Goal: Task Accomplishment & Management: Manage account settings

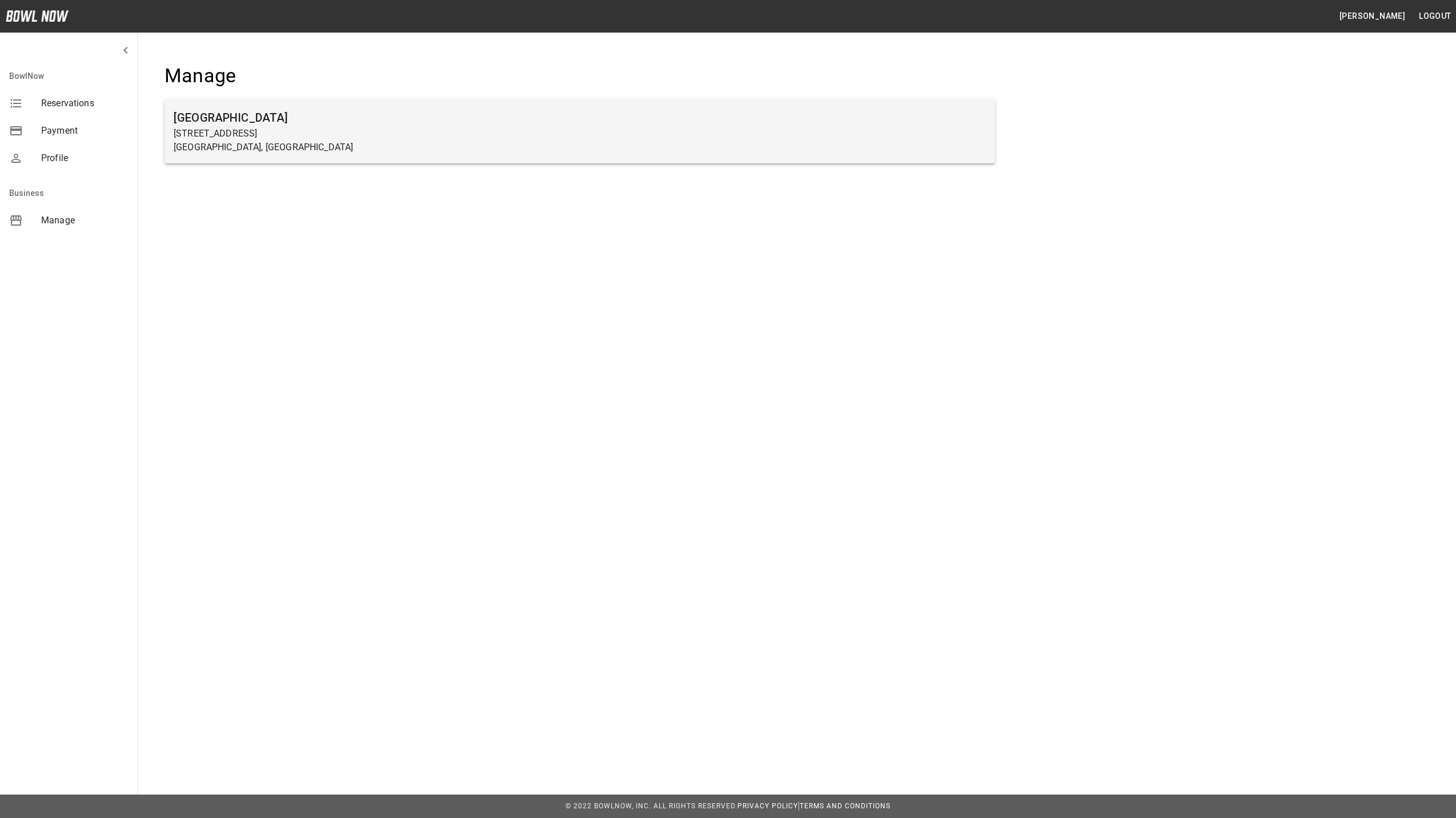
click at [196, 135] on p "[STREET_ADDRESS]" at bounding box center [579, 134] width 812 height 14
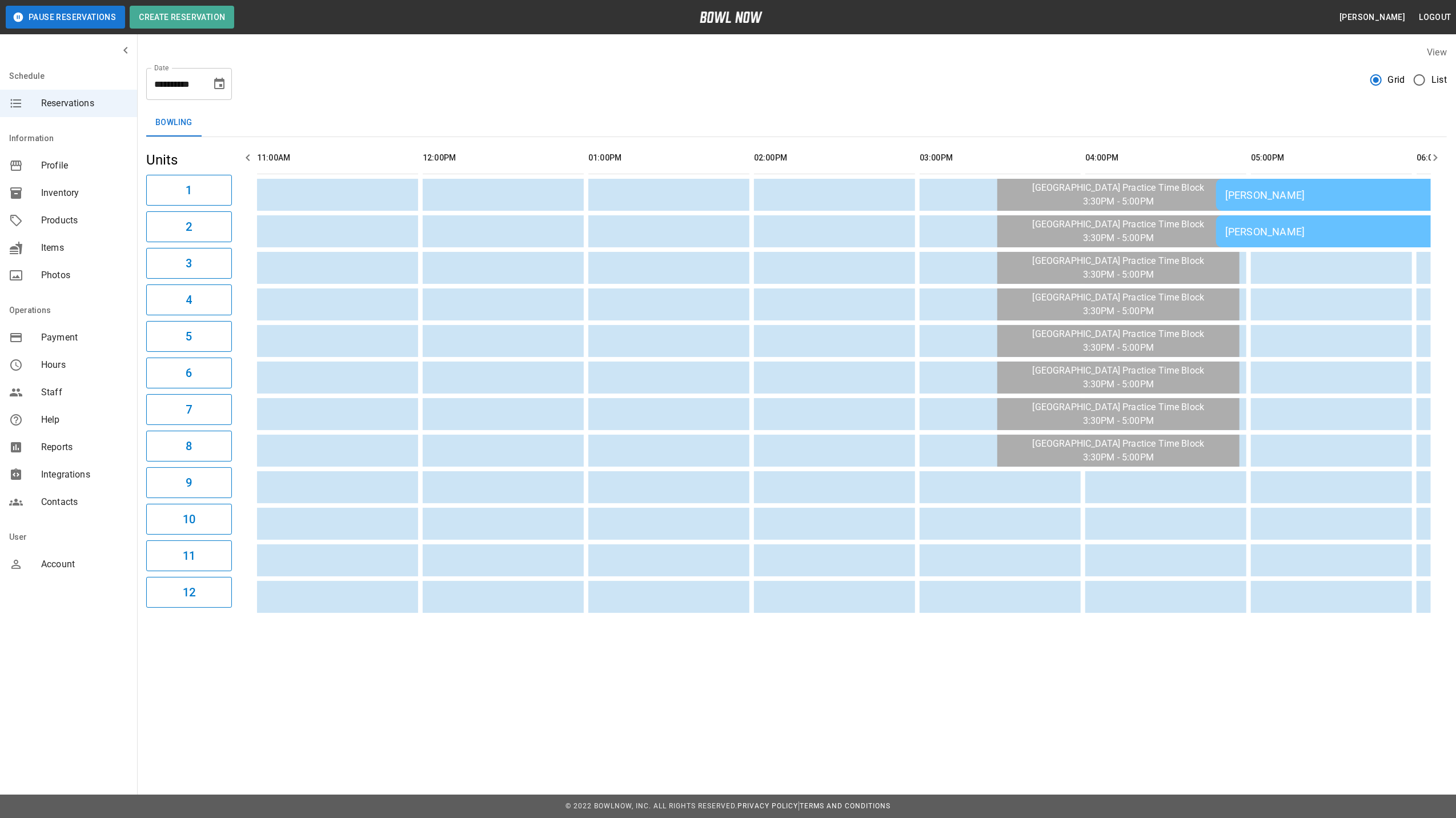
click at [224, 85] on icon "Choose date, selected date is Aug 20, 2025" at bounding box center [219, 83] width 10 height 11
click at [221, 80] on icon "Choose date, selected date is Aug 20, 2025" at bounding box center [219, 83] width 10 height 11
click at [78, 193] on span "Inventory" at bounding box center [85, 193] width 87 height 14
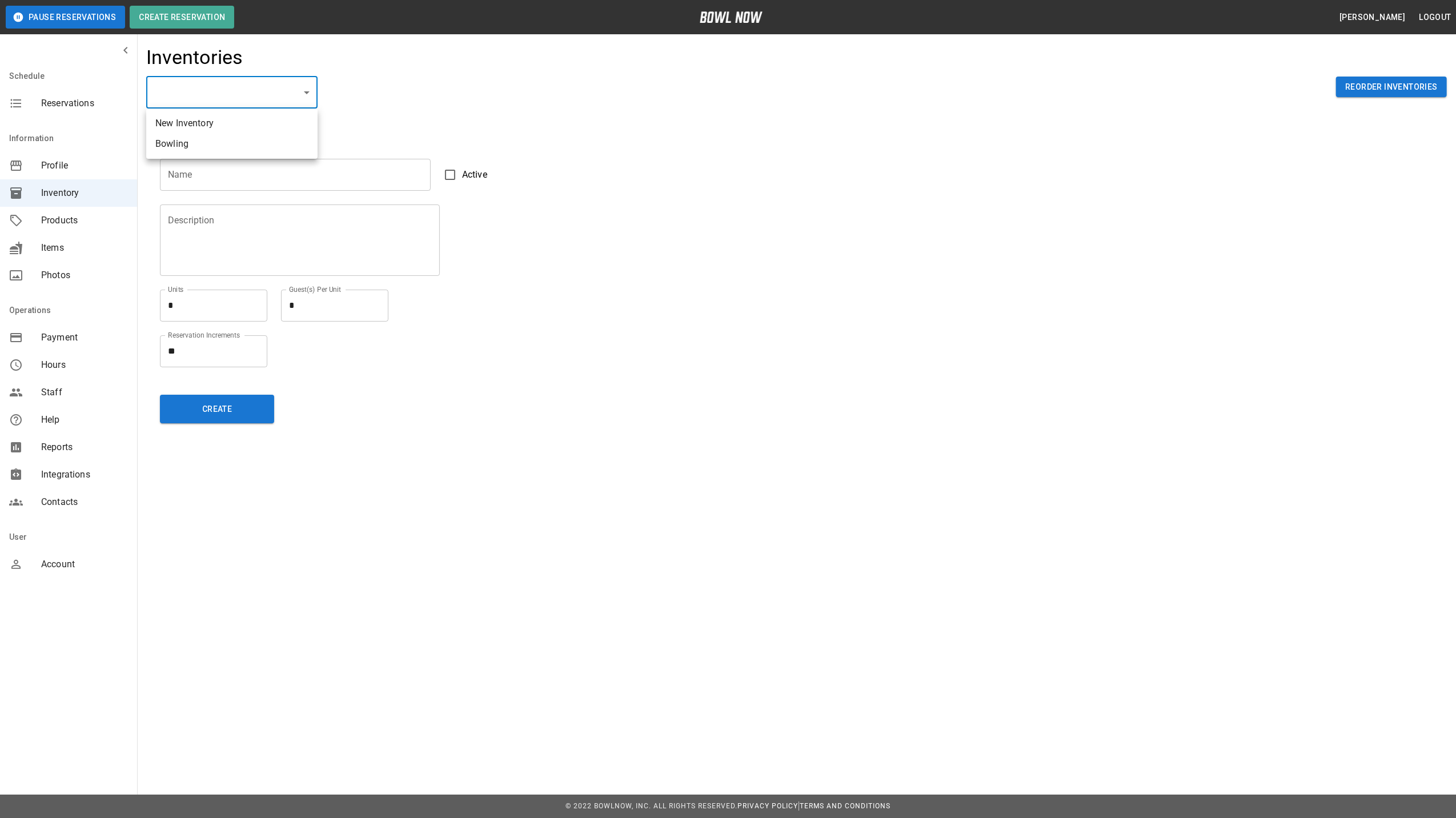
click at [269, 96] on body "Pause Reservations Create Reservation [PERSON_NAME] Logout Schedule Reservation…" at bounding box center [728, 613] width 1456 height 1227
click at [247, 145] on li "Bowling" at bounding box center [232, 144] width 171 height 21
type input "**********"
type input "*******"
type textarea "**"
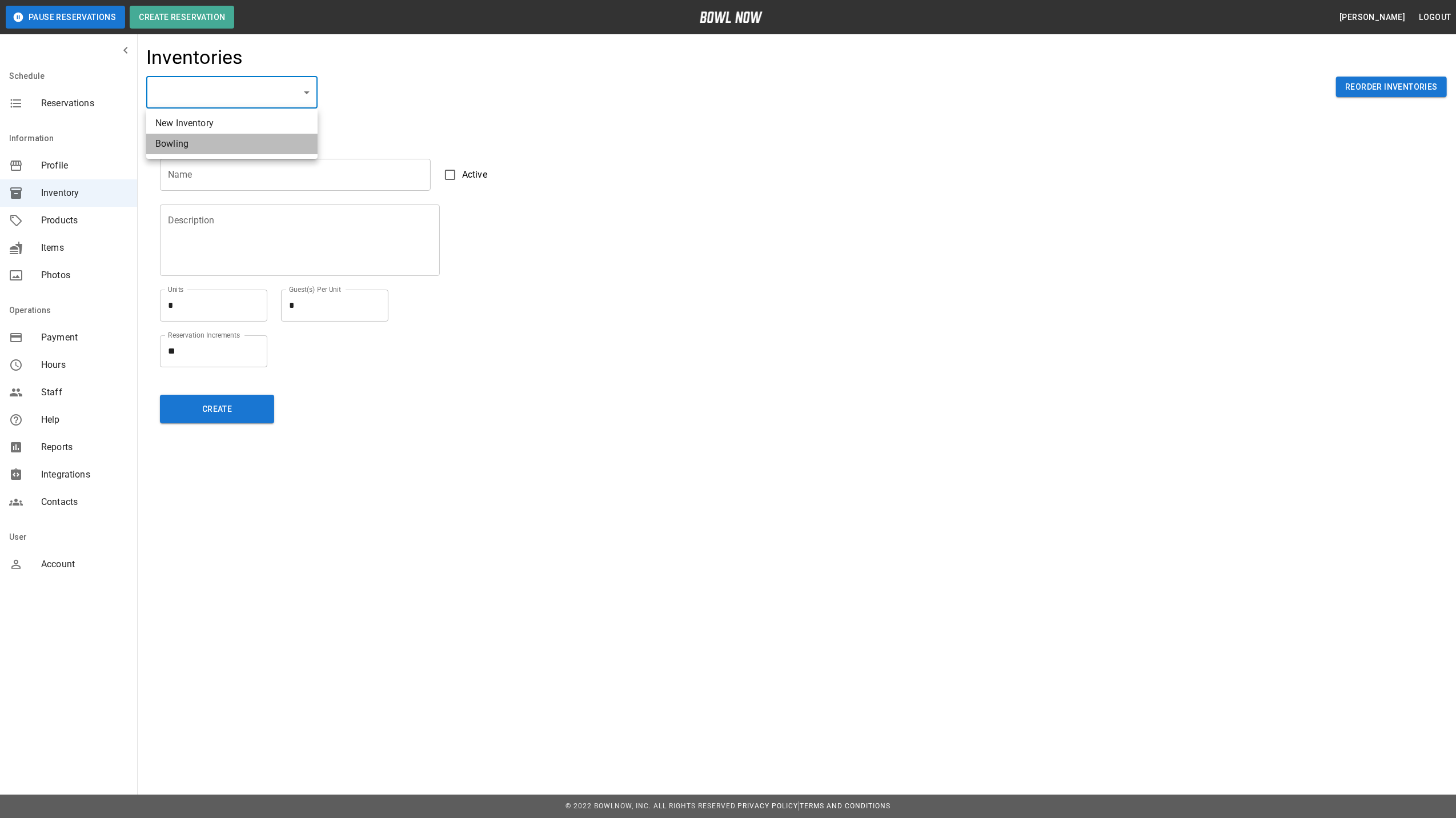
type textarea "*"
type textarea "**"
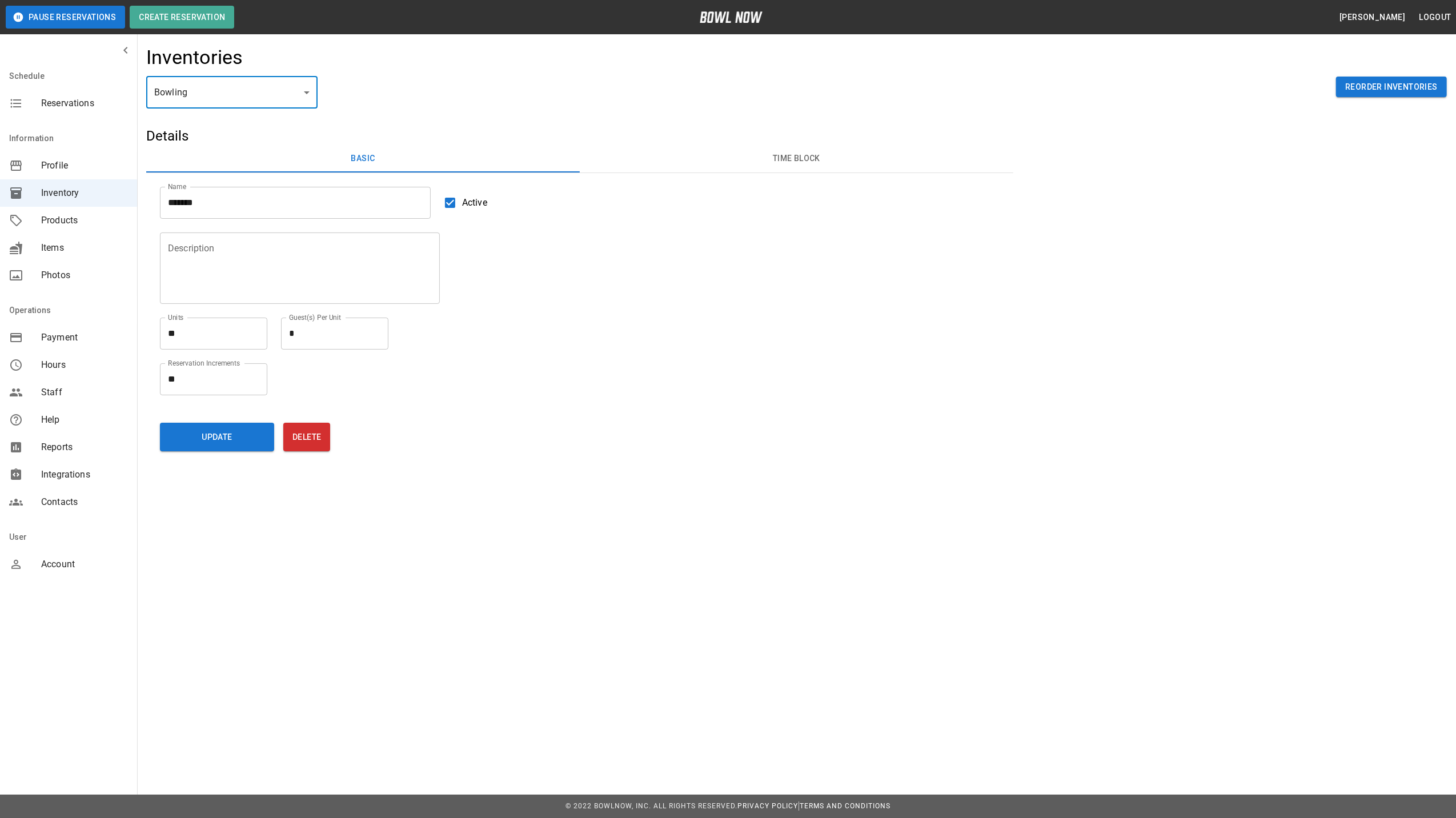
click at [780, 159] on button "Time Block" at bounding box center [796, 159] width 434 height 27
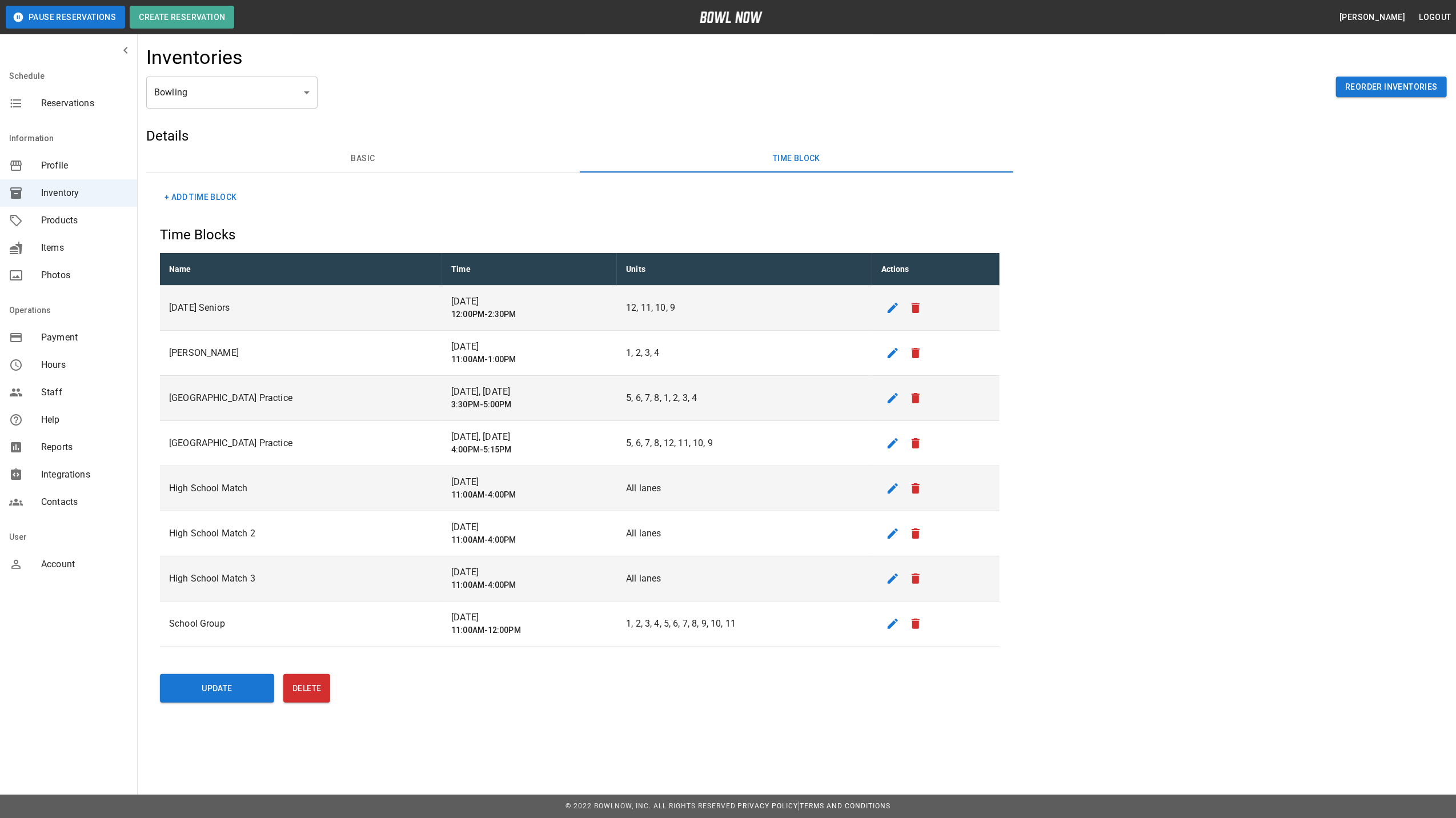
click at [264, 407] on td "[GEOGRAPHIC_DATA] Practice" at bounding box center [301, 398] width 282 height 45
click at [336, 399] on p "[GEOGRAPHIC_DATA] Practice" at bounding box center [301, 398] width 264 height 14
click at [899, 400] on icon "edit" at bounding box center [893, 398] width 14 height 14
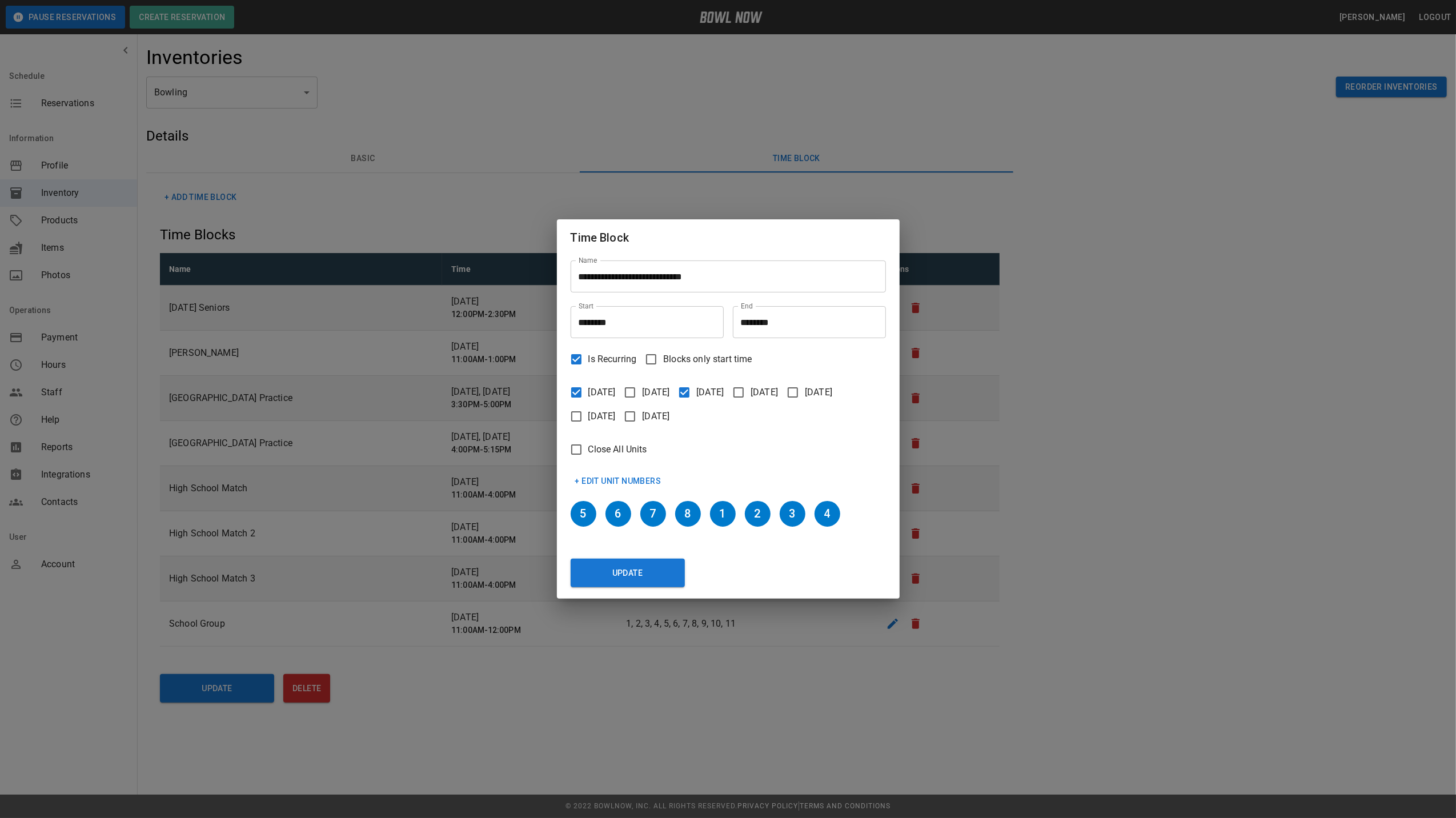
click at [599, 480] on button "+ Edit Unit Numbers" at bounding box center [618, 481] width 95 height 21
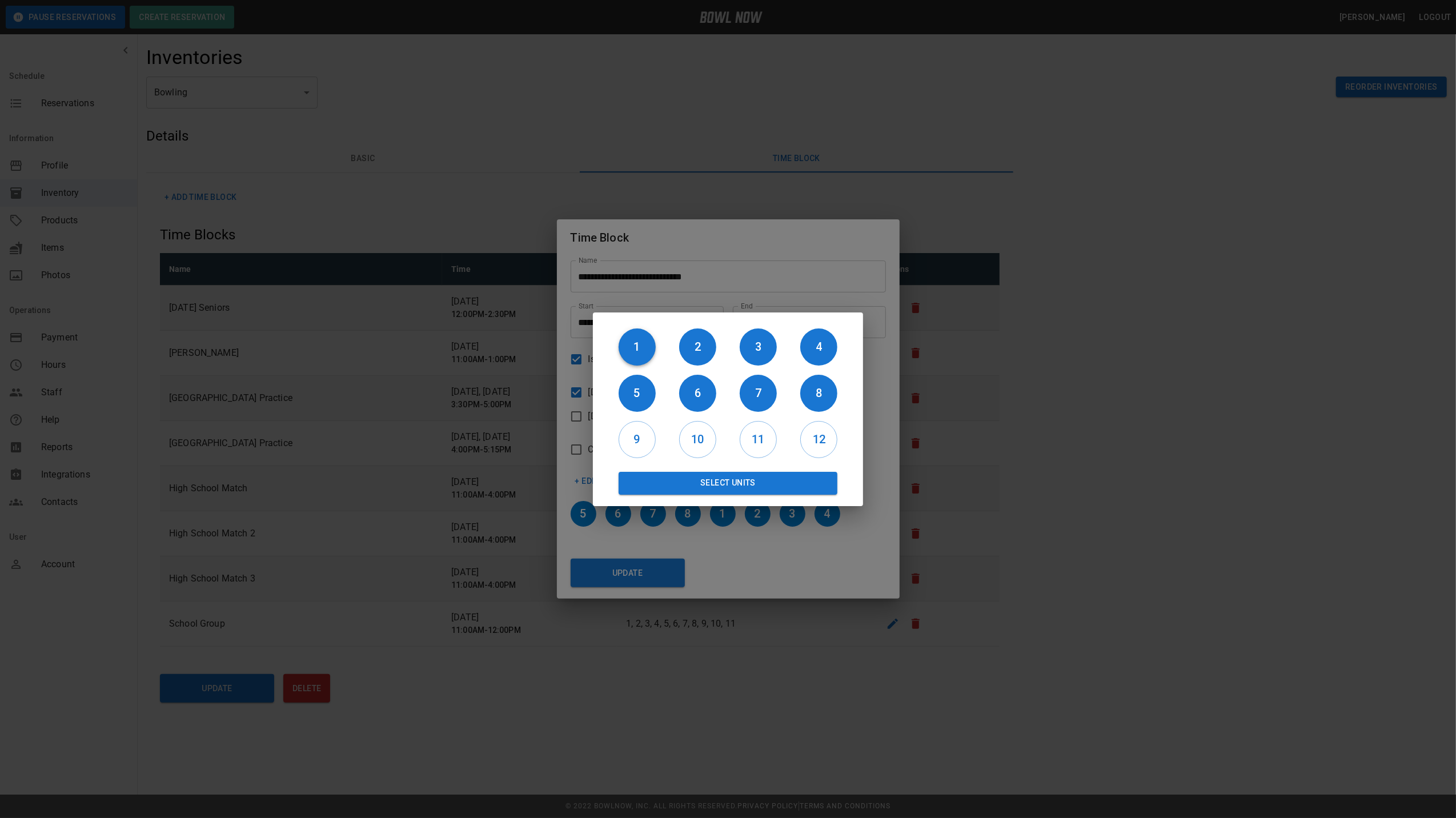
click at [643, 343] on h6 "1" at bounding box center [637, 347] width 37 height 18
click at [702, 351] on h6 "2" at bounding box center [697, 347] width 37 height 18
click at [754, 355] on h6 "3" at bounding box center [758, 347] width 37 height 18
click at [818, 354] on h6 "4" at bounding box center [818, 347] width 37 height 18
click at [643, 440] on h6 "9" at bounding box center [637, 439] width 36 height 18
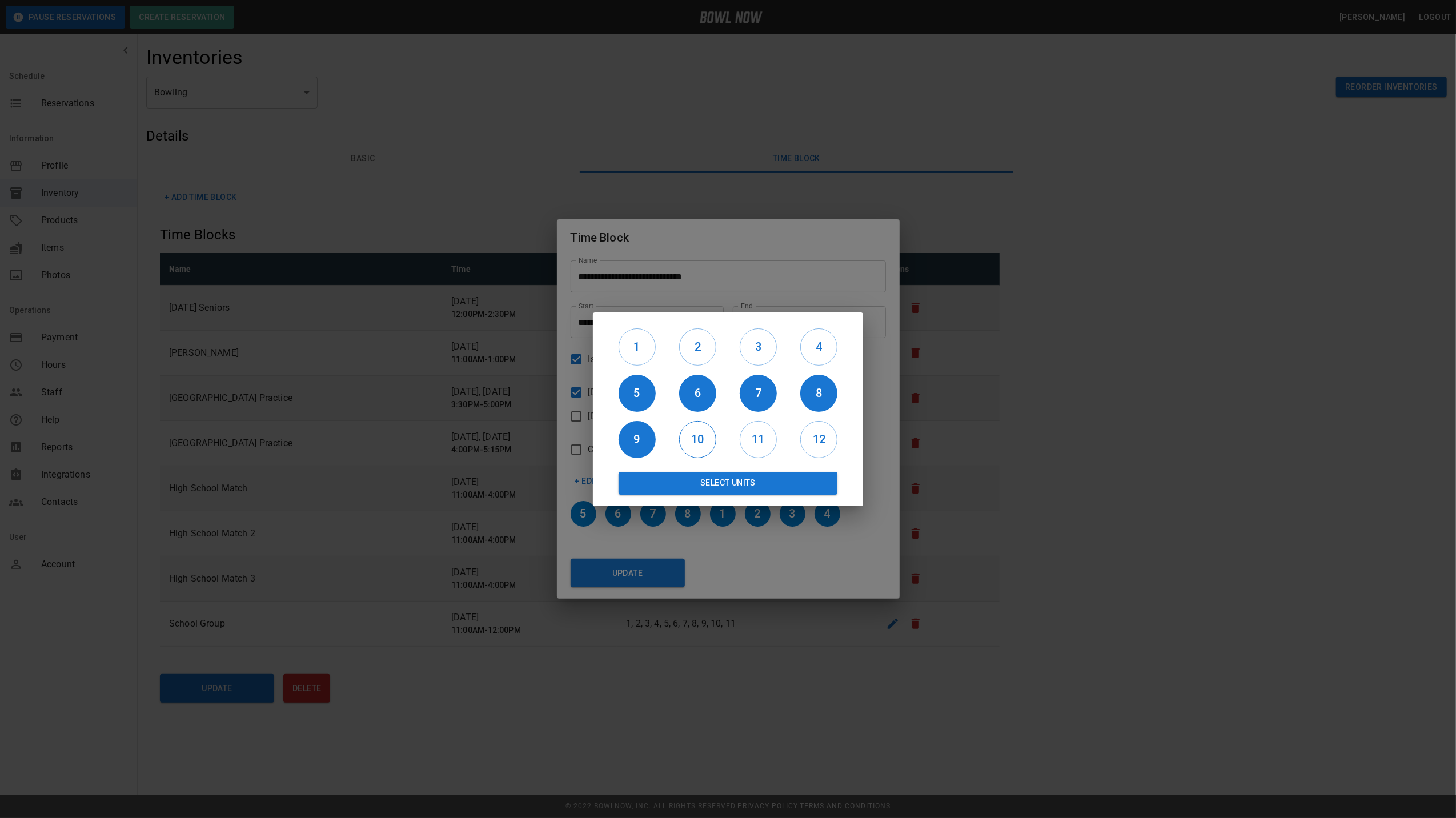
click at [702, 441] on h6 "10" at bounding box center [697, 439] width 36 height 18
click at [767, 447] on h6 "11" at bounding box center [757, 439] width 36 height 18
click at [815, 441] on h6 "12" at bounding box center [818, 439] width 36 height 18
click at [779, 480] on button "Select Units" at bounding box center [728, 483] width 219 height 23
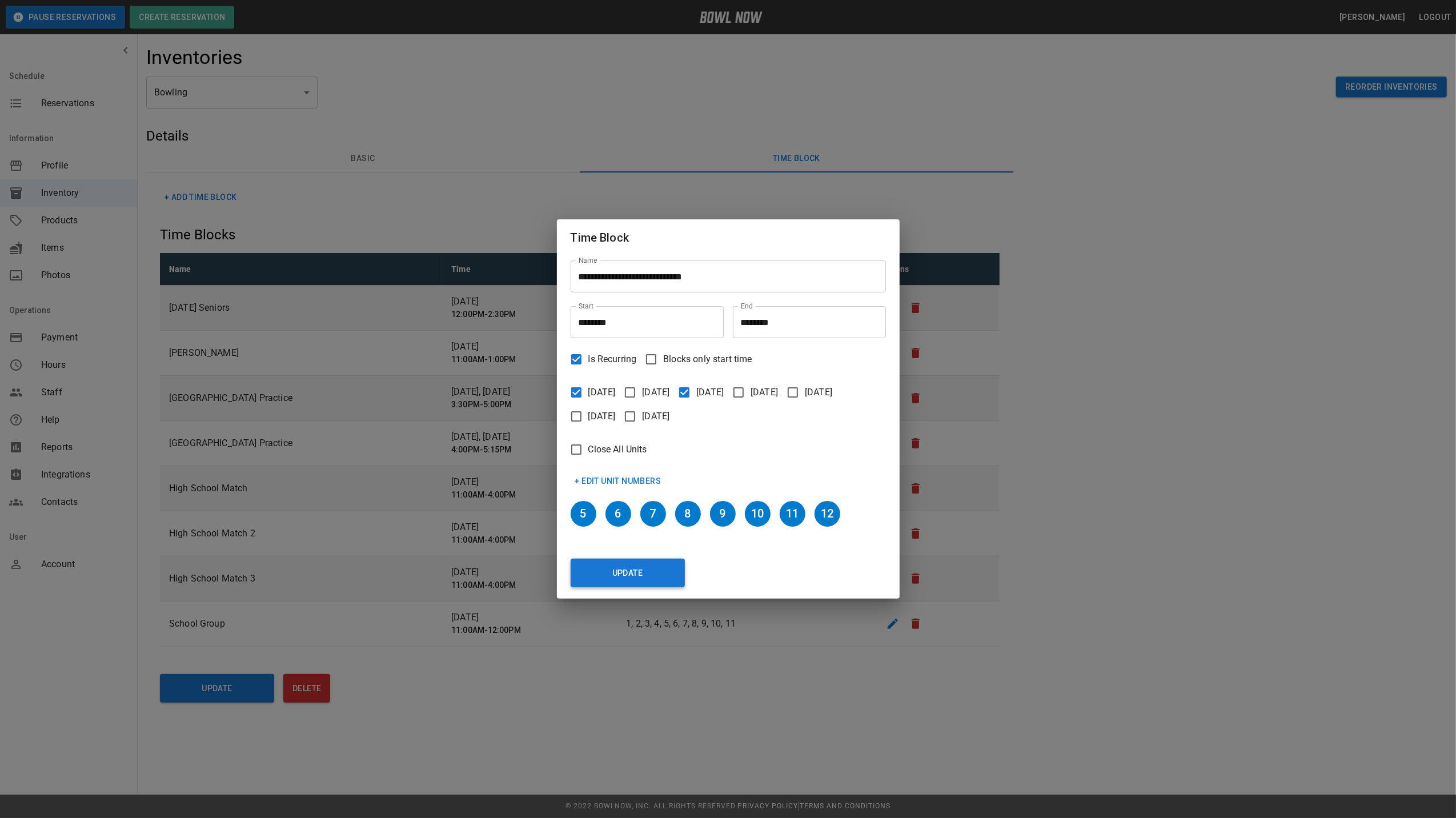
click at [652, 567] on button "Update" at bounding box center [628, 573] width 115 height 28
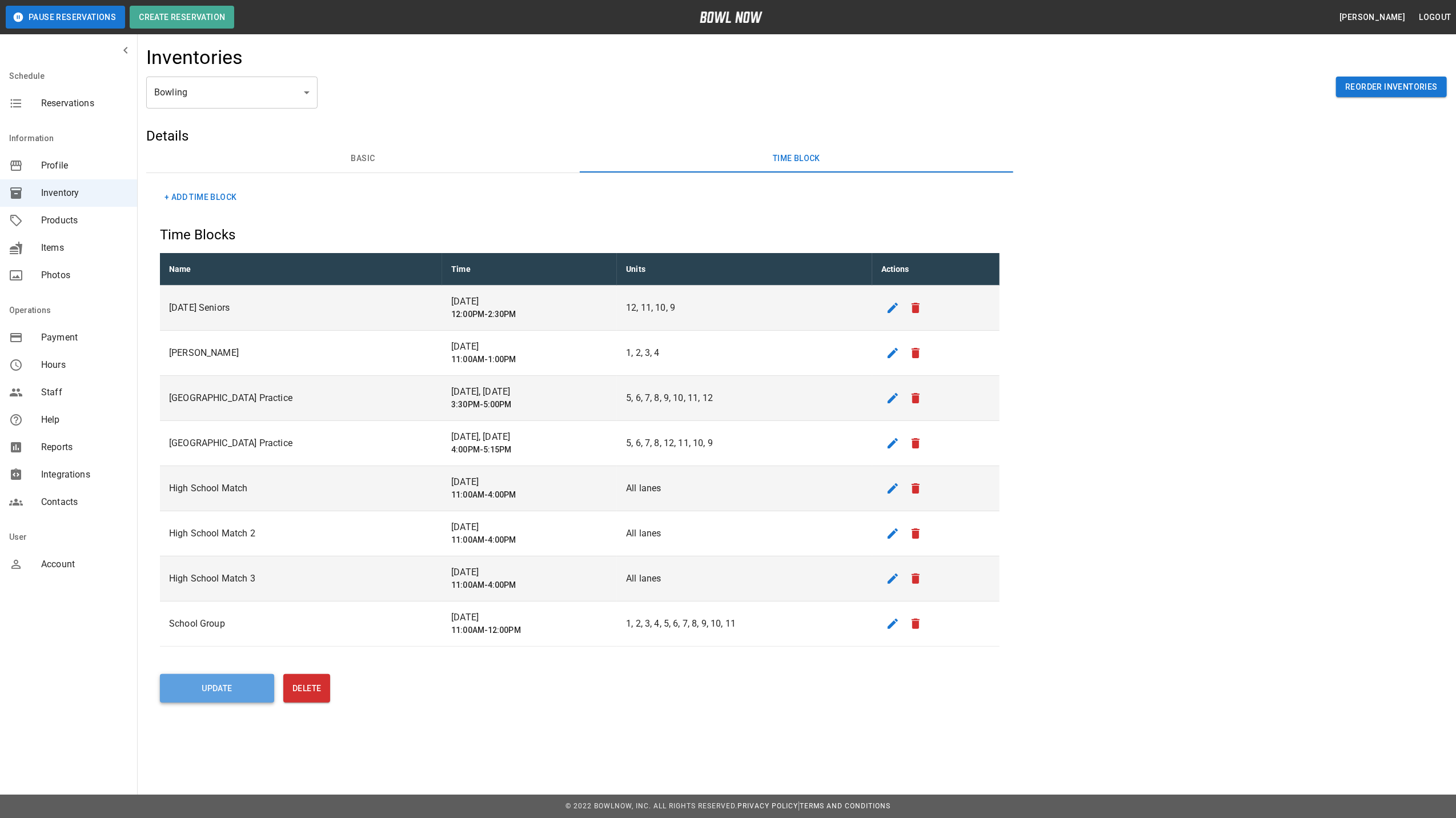
click at [218, 697] on button "Update" at bounding box center [217, 688] width 115 height 28
click at [67, 103] on span "Reservations" at bounding box center [85, 103] width 87 height 14
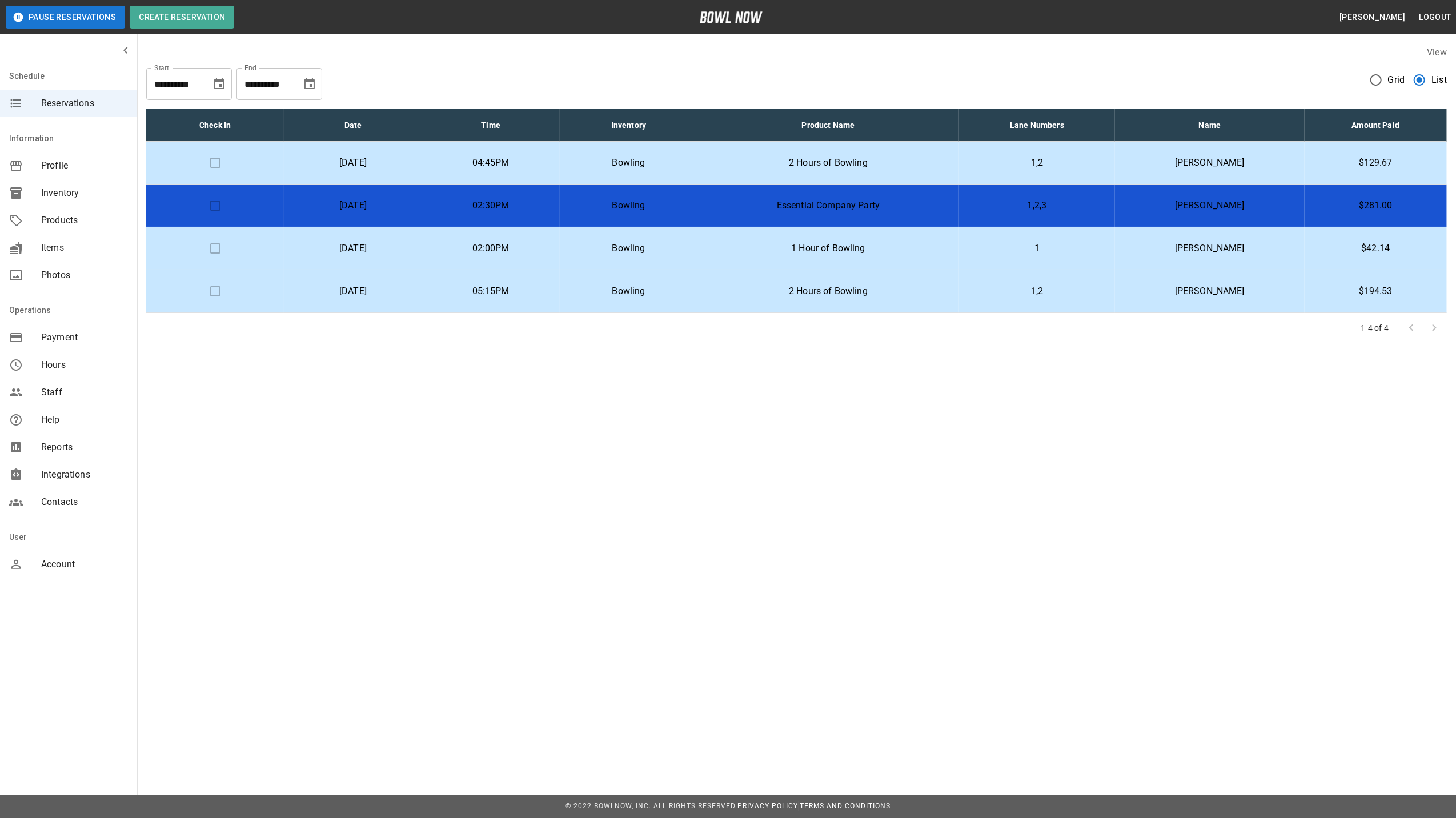
click at [515, 209] on td "02:30PM" at bounding box center [491, 206] width 137 height 43
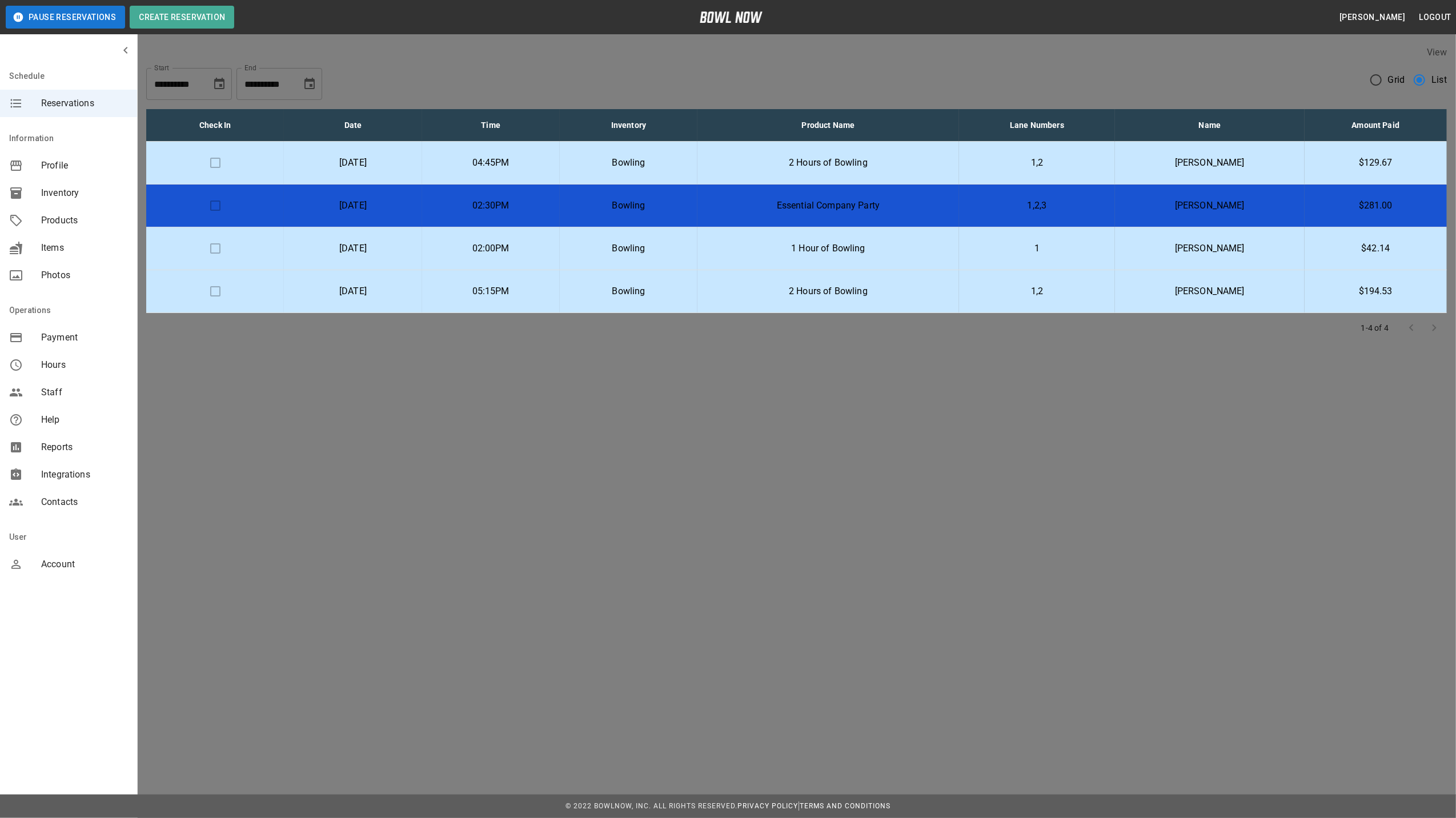
scroll to position [18, 0]
click at [1012, 58] on div at bounding box center [728, 409] width 1456 height 818
